Goal: Find specific page/section: Find specific page/section

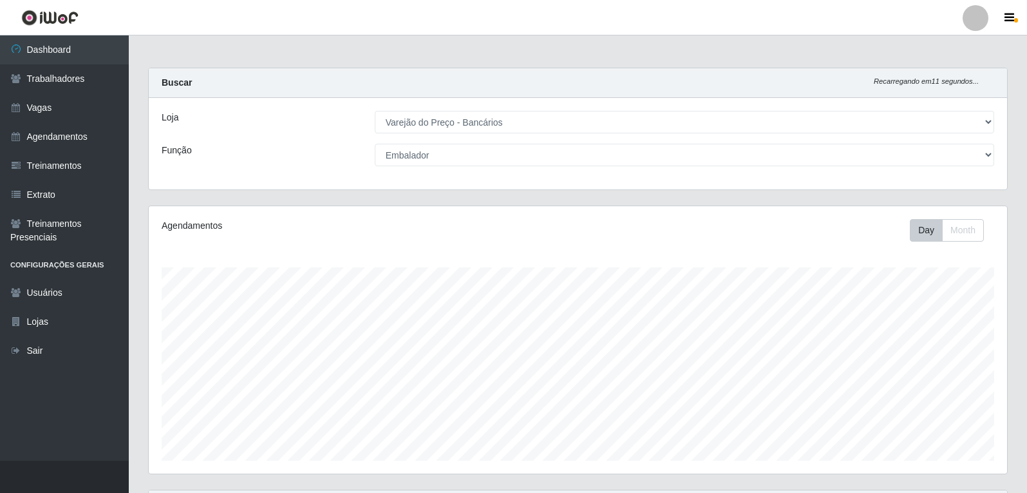
select select "157"
select select "1"
click at [52, 145] on link "Agendamentos" at bounding box center [64, 136] width 129 height 29
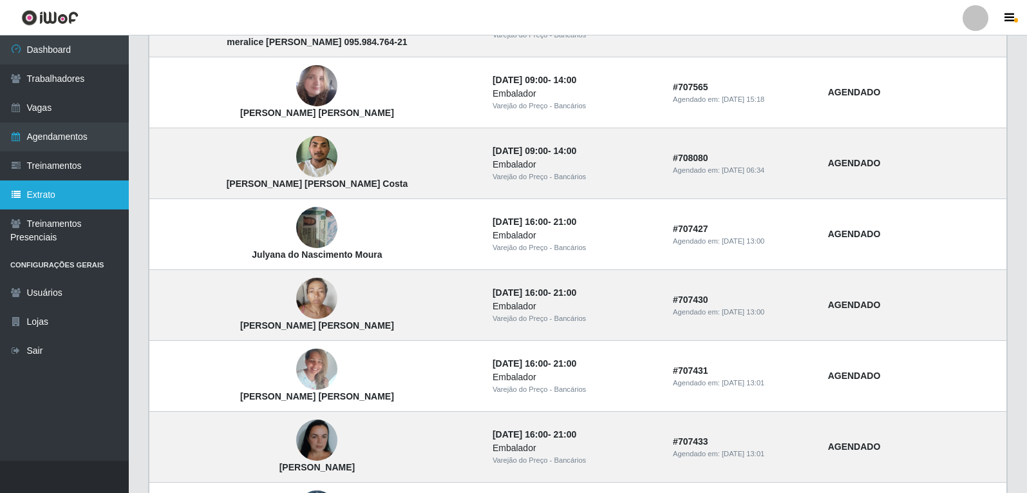
scroll to position [530, 0]
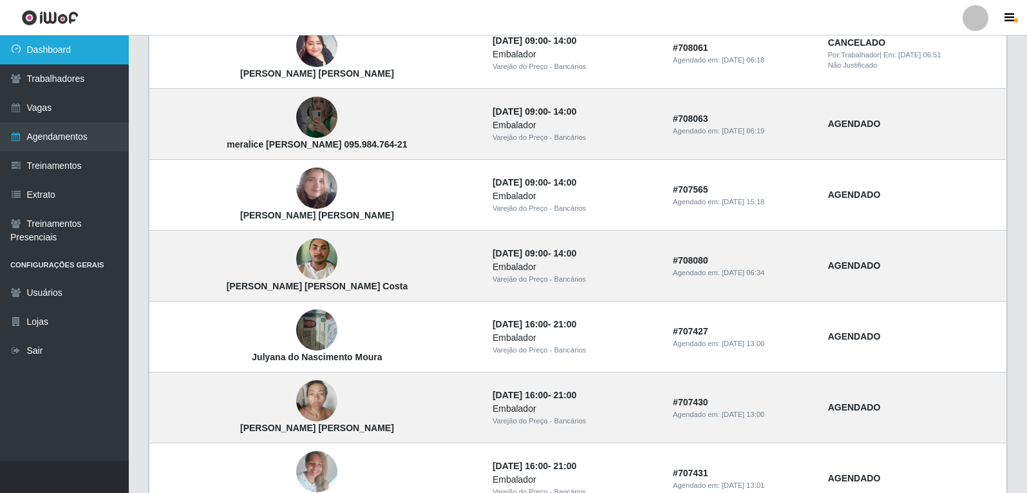
click at [64, 58] on link "Dashboard" at bounding box center [64, 49] width 129 height 29
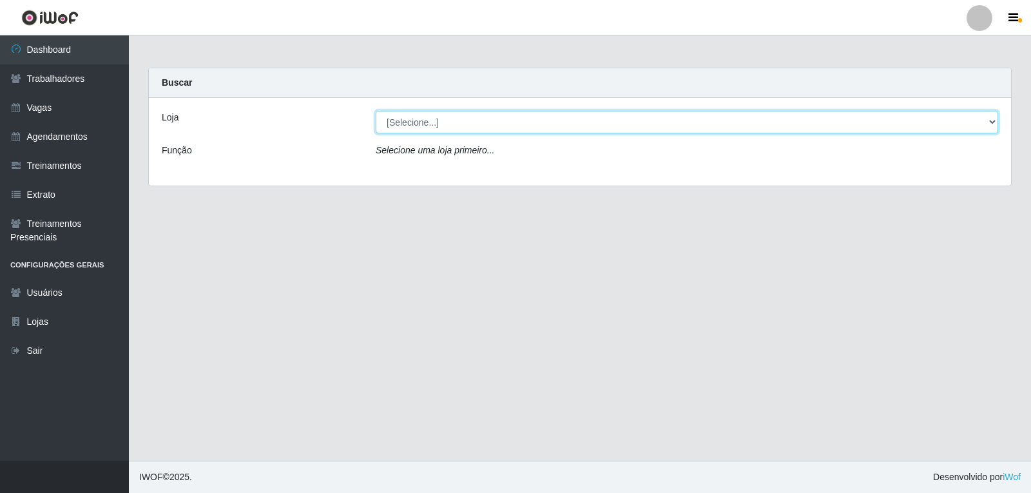
click at [408, 120] on select "[Selecione...] Varejão do Preço - Bancários" at bounding box center [687, 122] width 622 height 23
select select "157"
click at [376, 111] on select "[Selecione...] Varejão do Preço - Bancários" at bounding box center [687, 122] width 622 height 23
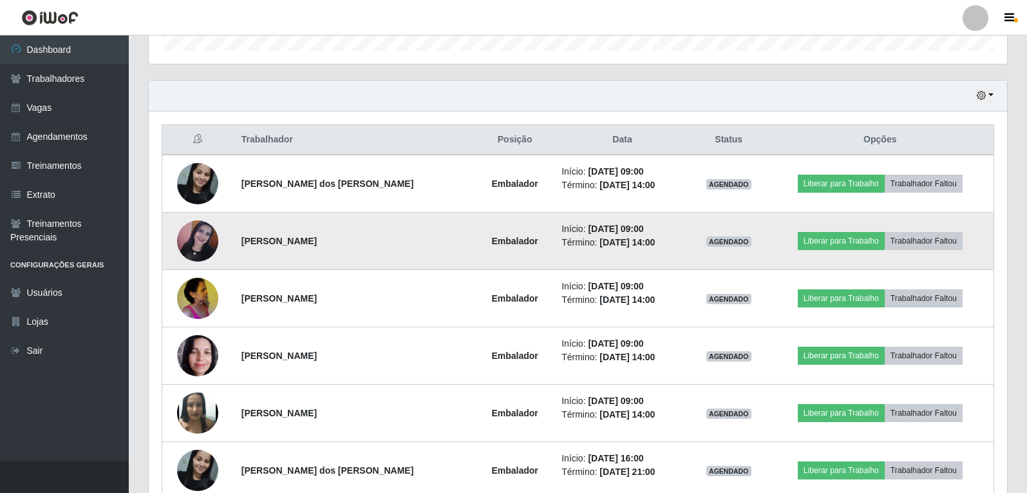
scroll to position [385, 0]
